Goal: Contribute content

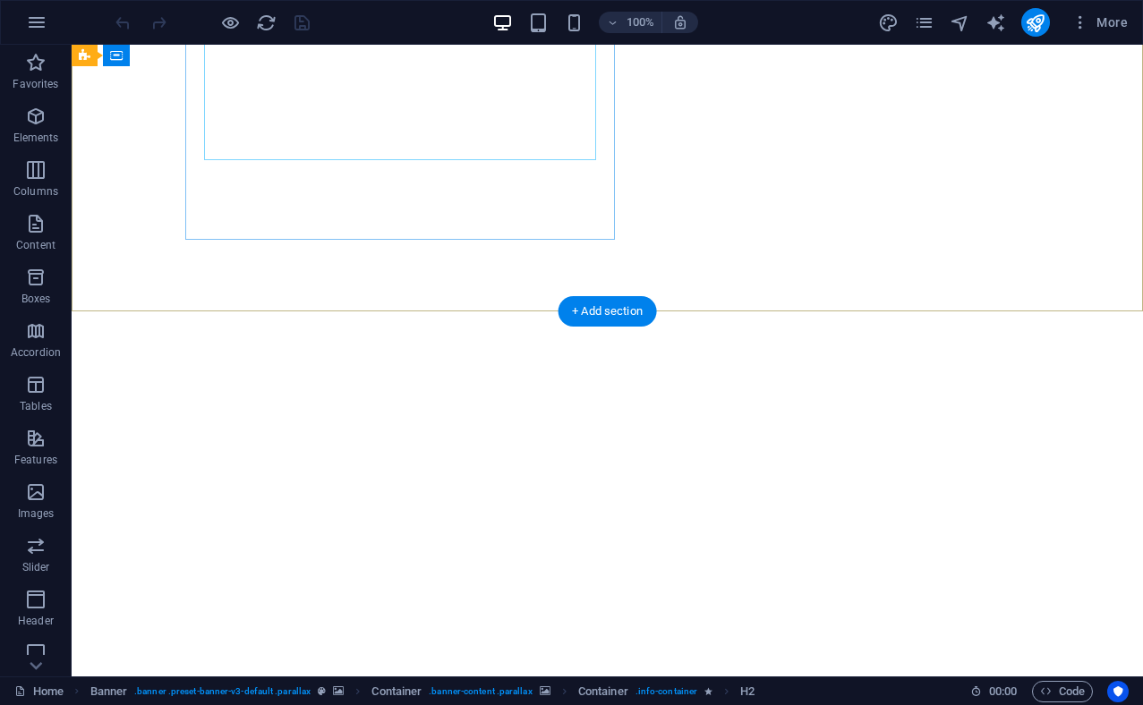
scroll to position [439, 0]
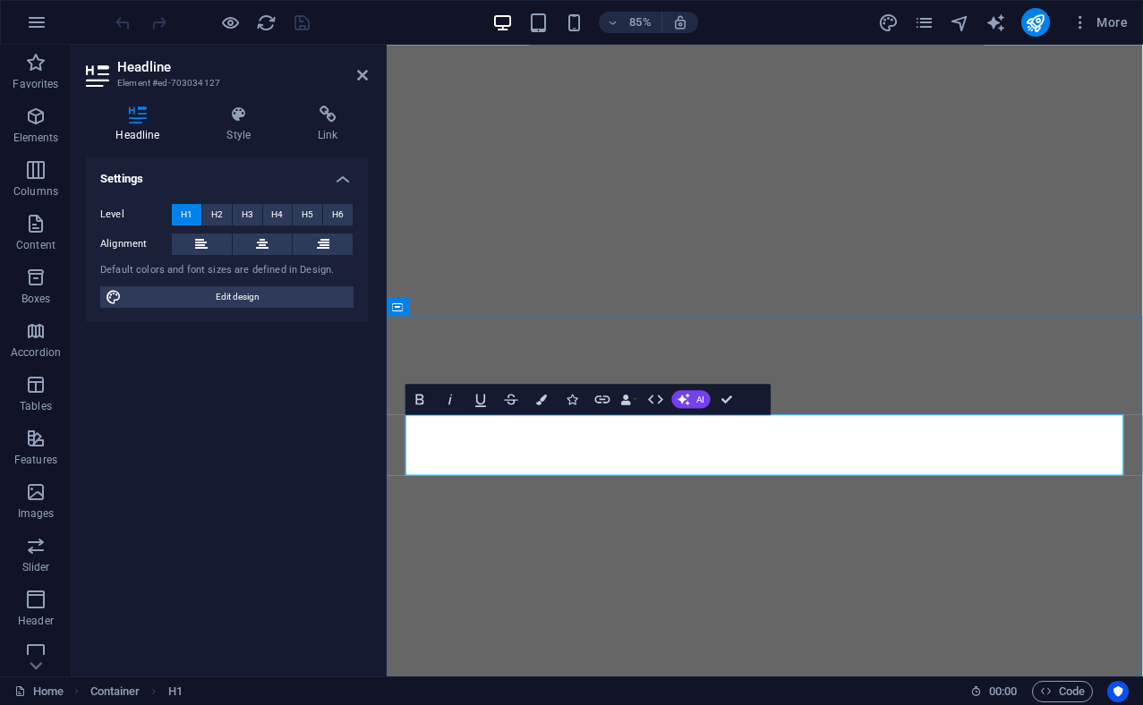
click at [306, 424] on div "Settings Level H1 H2 H3 H4 H5 H6 Alignment Default colors and font sizes are de…" at bounding box center [227, 409] width 282 height 505
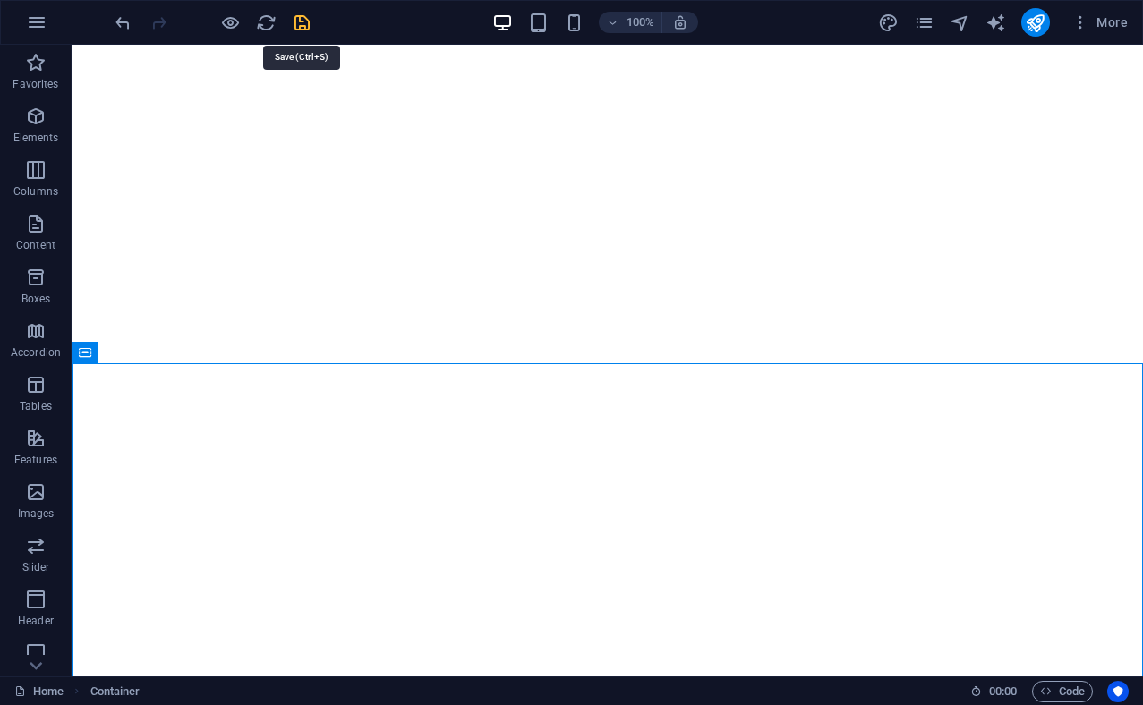
click at [303, 23] on icon "save" at bounding box center [302, 23] width 21 height 21
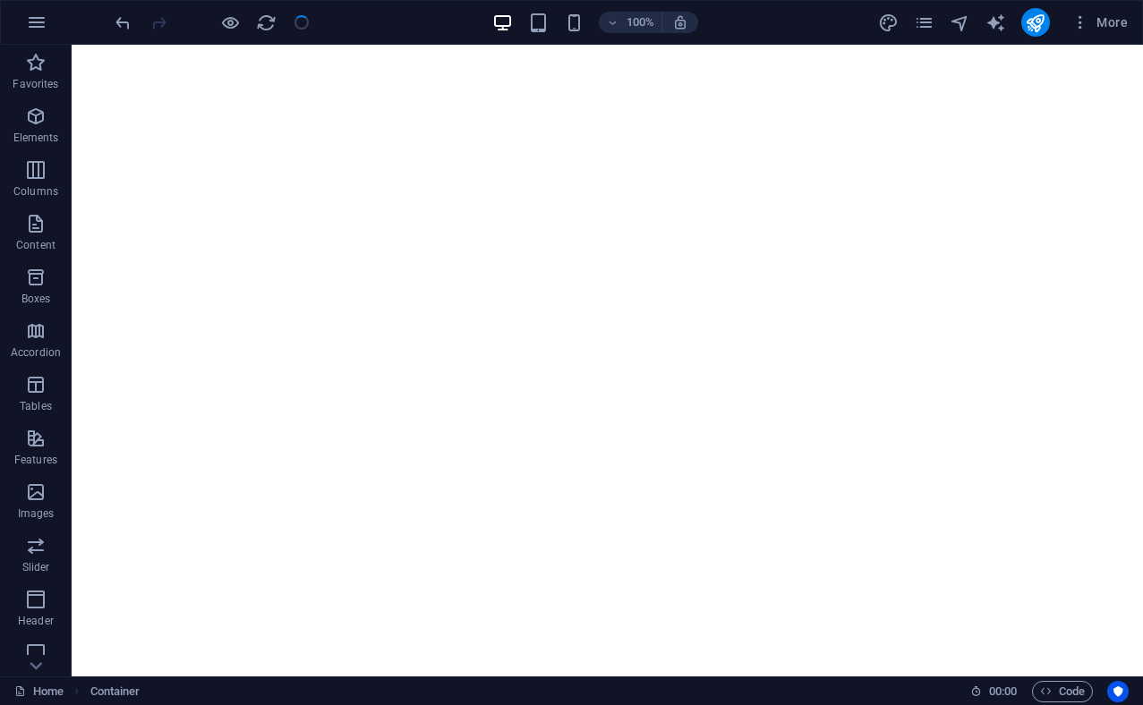
checkbox input "false"
click at [1039, 27] on icon "publish" at bounding box center [1034, 23] width 21 height 21
